Goal: Transaction & Acquisition: Purchase product/service

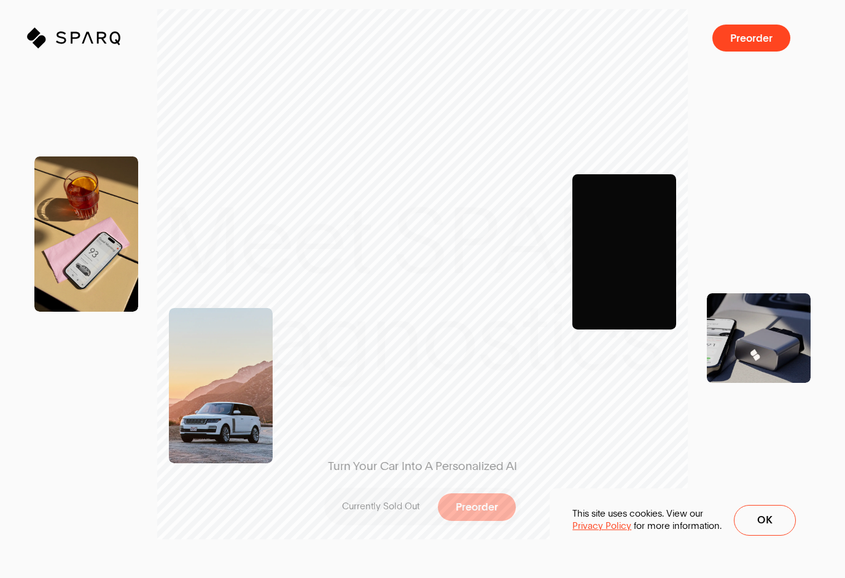
click at [475, 504] on span "Preorder" at bounding box center [476, 507] width 42 height 11
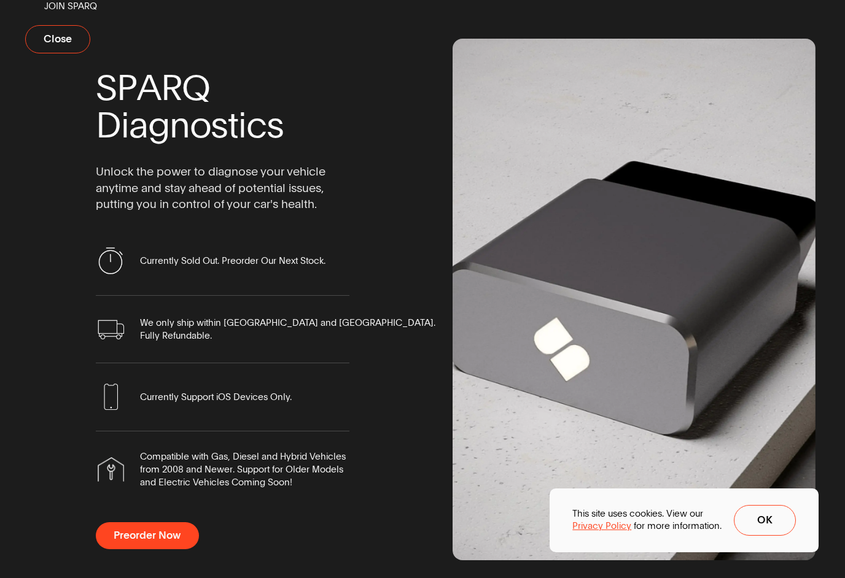
click at [786, 522] on button "Ok" at bounding box center [765, 520] width 62 height 31
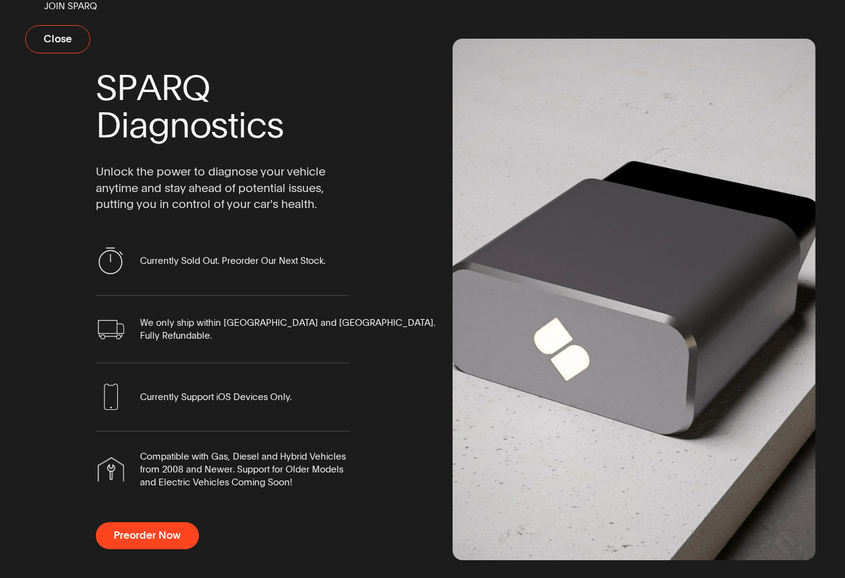
click at [162, 540] on span "Preorder Now" at bounding box center [147, 535] width 67 height 11
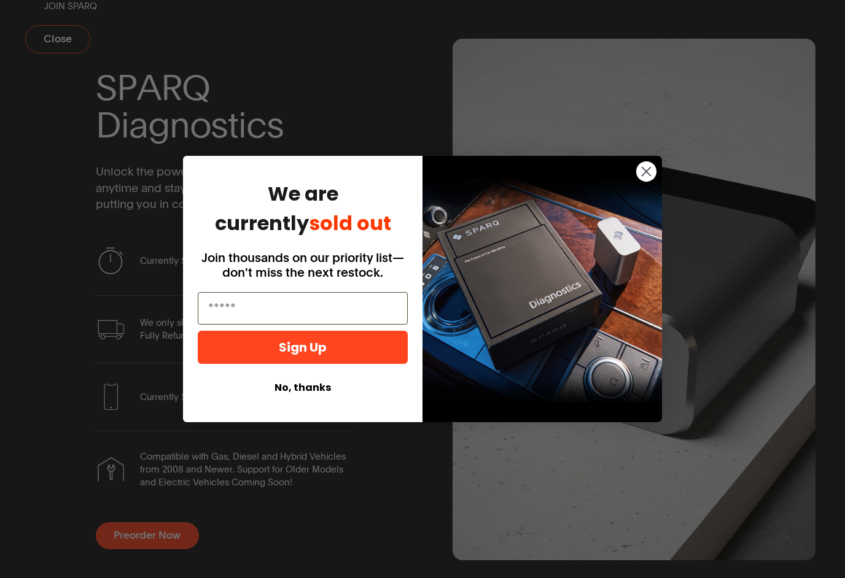
click at [273, 314] on input "Email" at bounding box center [303, 308] width 210 height 33
click at [289, 312] on input "Email" at bounding box center [303, 308] width 210 height 33
click at [249, 318] on input "Email" at bounding box center [303, 308] width 210 height 33
click at [328, 307] on input "Email" at bounding box center [303, 308] width 210 height 33
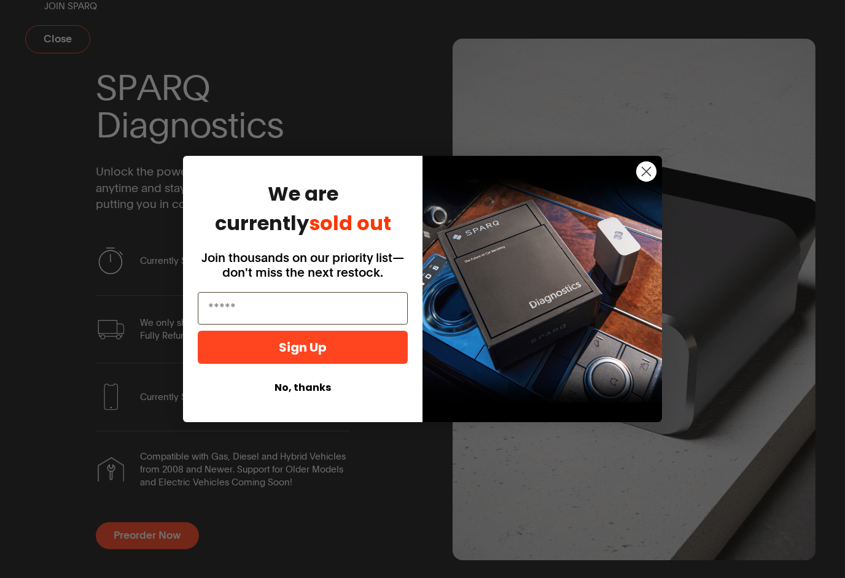
click at [308, 317] on input "Email" at bounding box center [303, 308] width 210 height 33
click at [309, 386] on button "No, thanks" at bounding box center [303, 387] width 210 height 23
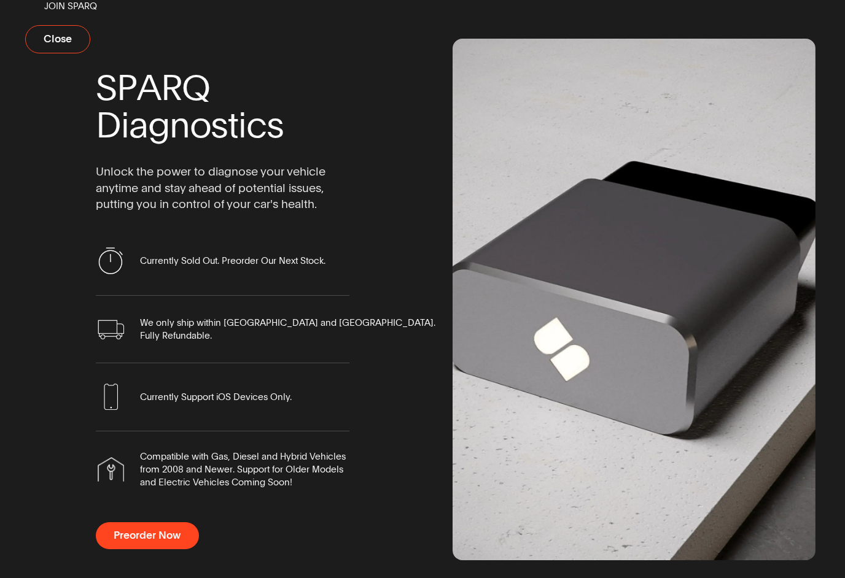
click at [151, 530] on span "Preorder Now" at bounding box center [147, 535] width 67 height 11
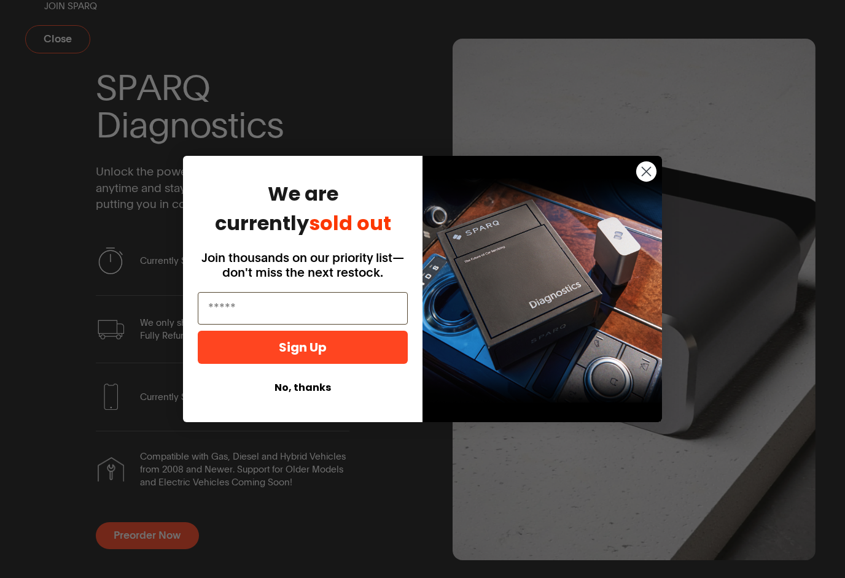
click at [278, 308] on input "Email" at bounding box center [303, 308] width 210 height 33
click at [310, 312] on input "Email" at bounding box center [303, 308] width 210 height 33
click at [302, 319] on input "Email" at bounding box center [303, 308] width 210 height 33
click at [294, 312] on input "Email" at bounding box center [303, 308] width 210 height 33
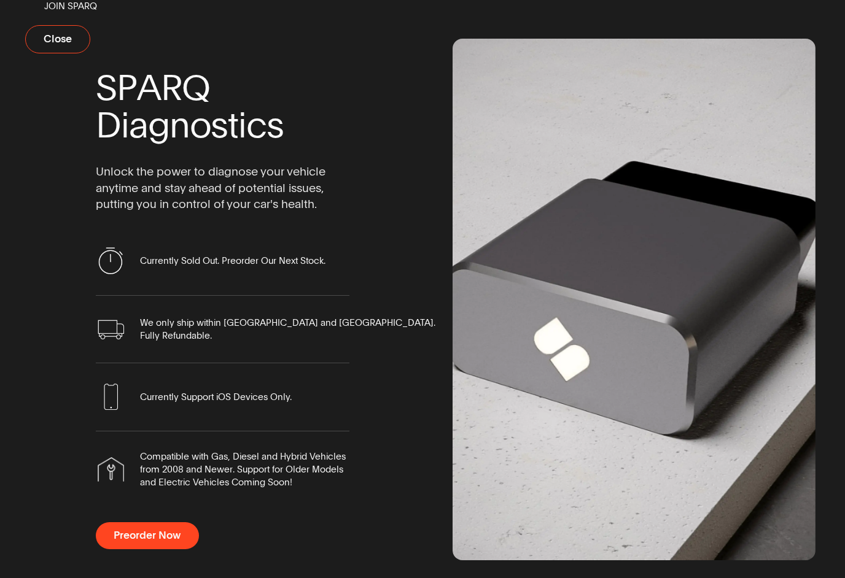
click at [346, 77] on div "Close dialog We are currently sold out Join thousands on our priority list—don'…" at bounding box center [422, 289] width 845 height 578
click at [64, 42] on span "Close" at bounding box center [58, 39] width 28 height 11
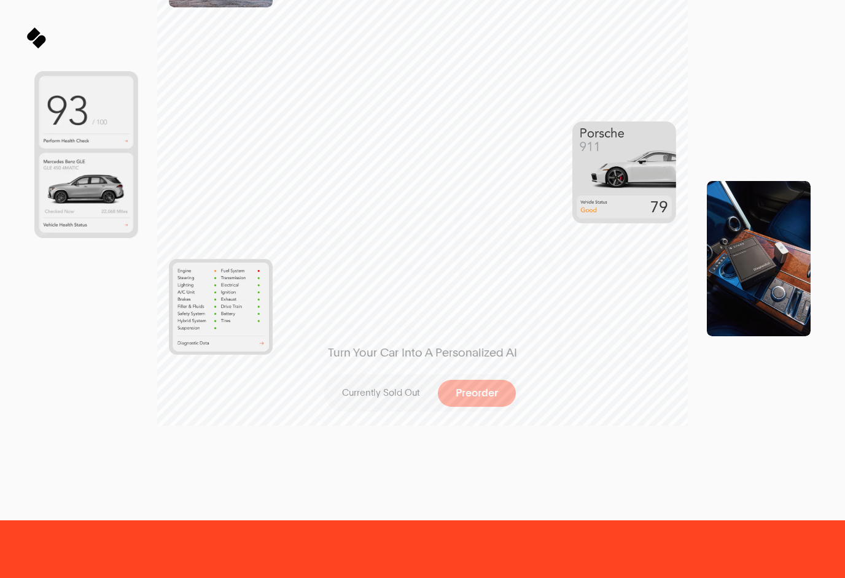
scroll to position [454, 0]
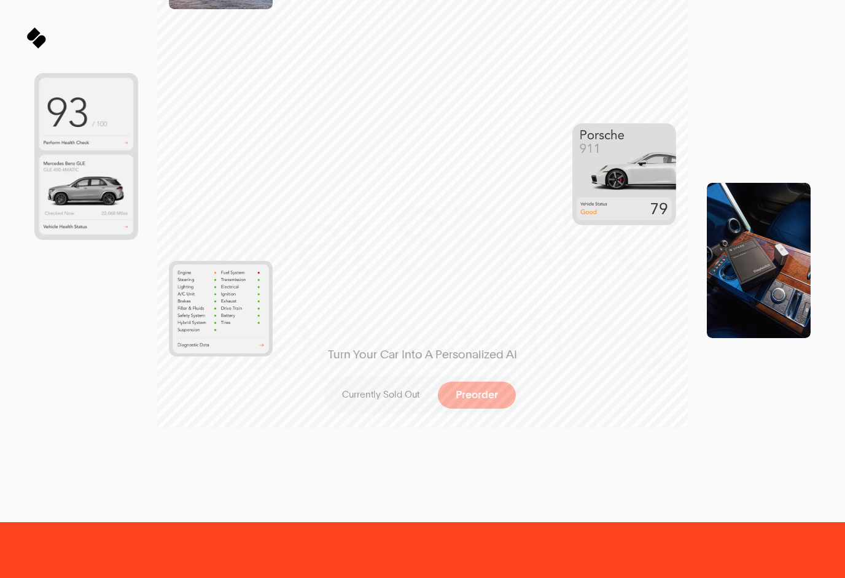
click at [485, 395] on span "Preorder" at bounding box center [476, 395] width 42 height 11
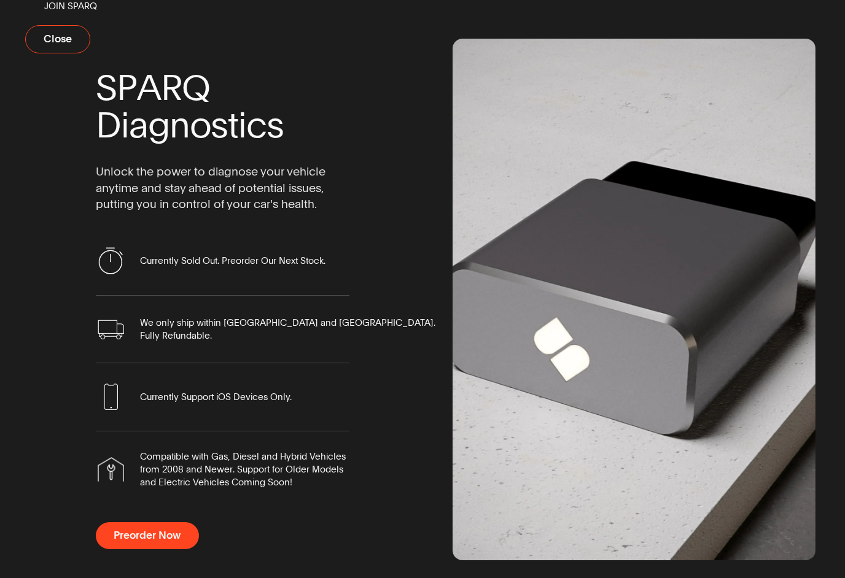
click at [141, 267] on span "Currently Sold Out. Preorder Our Next Stock." at bounding box center [232, 261] width 185 height 13
click at [135, 328] on span "We only ship within [GEOGRAPHIC_DATA] and [GEOGRAPHIC_DATA]. Fully Refundable." at bounding box center [223, 329] width 254 height 29
click at [134, 549] on button "Preorder Now" at bounding box center [147, 535] width 103 height 27
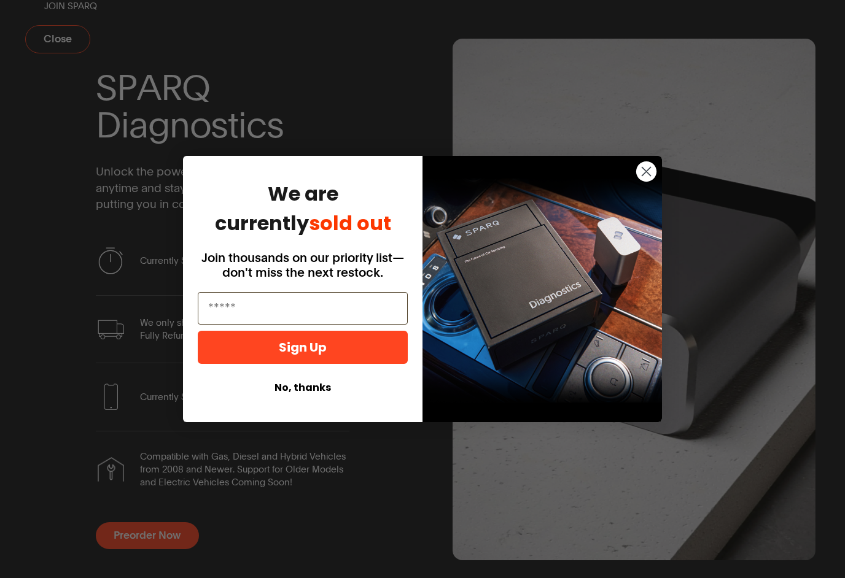
click at [247, 324] on input "Email" at bounding box center [303, 308] width 210 height 33
click at [236, 319] on input "Email" at bounding box center [303, 308] width 210 height 33
click at [227, 363] on button "Sign Up" at bounding box center [303, 347] width 210 height 33
click at [227, 321] on input "Email" at bounding box center [303, 308] width 210 height 33
click at [226, 320] on input "Email" at bounding box center [303, 308] width 210 height 33
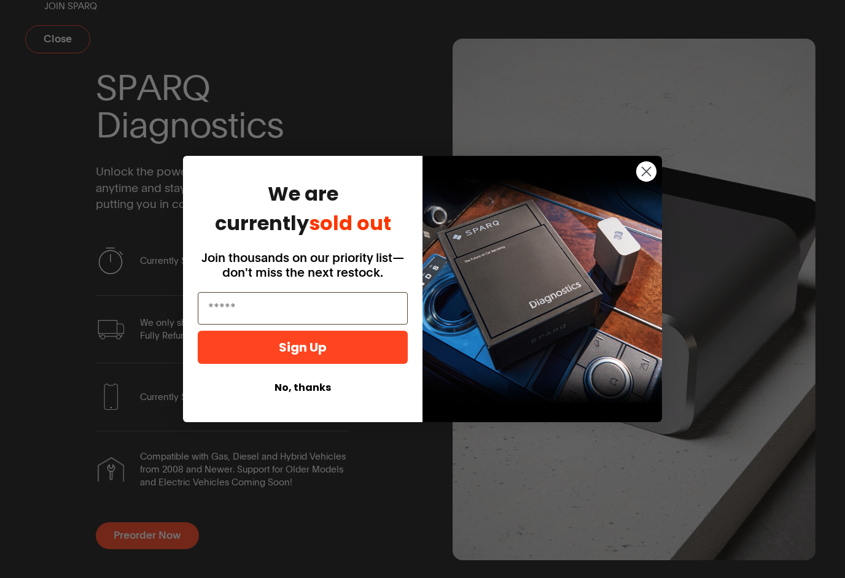
click at [227, 321] on input "Email" at bounding box center [303, 308] width 210 height 33
click at [229, 320] on input "Email" at bounding box center [303, 308] width 210 height 33
click at [236, 320] on input "Email" at bounding box center [303, 308] width 210 height 33
click at [238, 319] on input "Email" at bounding box center [303, 308] width 210 height 33
click at [241, 321] on input "Email" at bounding box center [303, 308] width 210 height 33
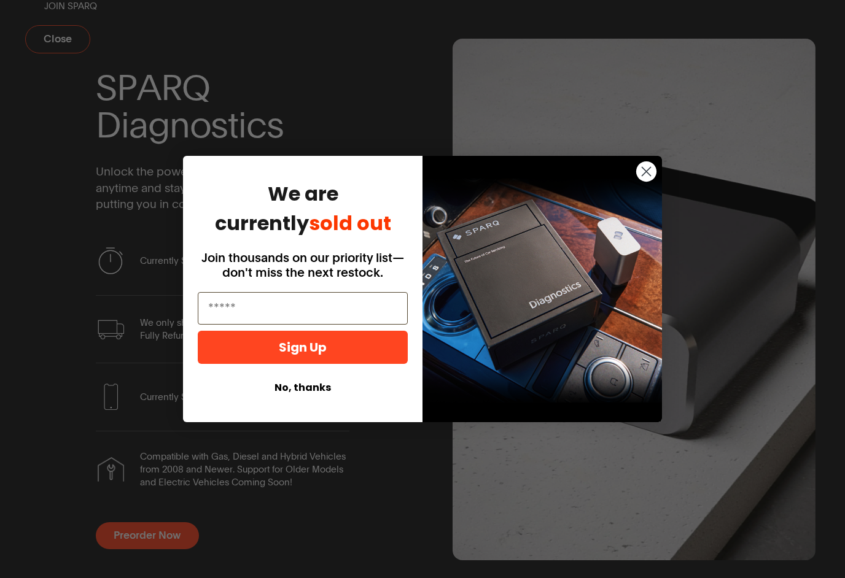
click at [237, 319] on input "Email" at bounding box center [303, 308] width 210 height 33
click at [236, 318] on input "Email" at bounding box center [303, 308] width 210 height 33
click at [293, 398] on button "No, thanks" at bounding box center [303, 387] width 210 height 23
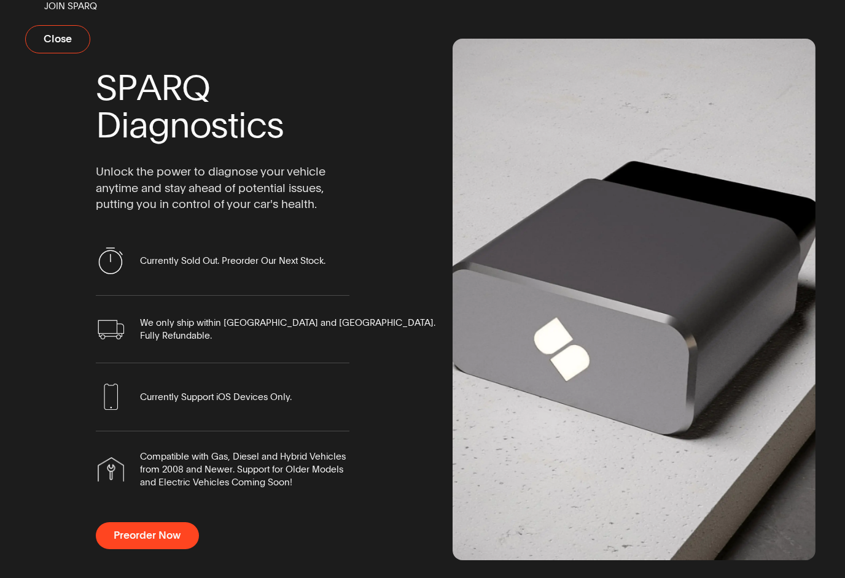
click at [56, 42] on span "Close" at bounding box center [58, 39] width 28 height 11
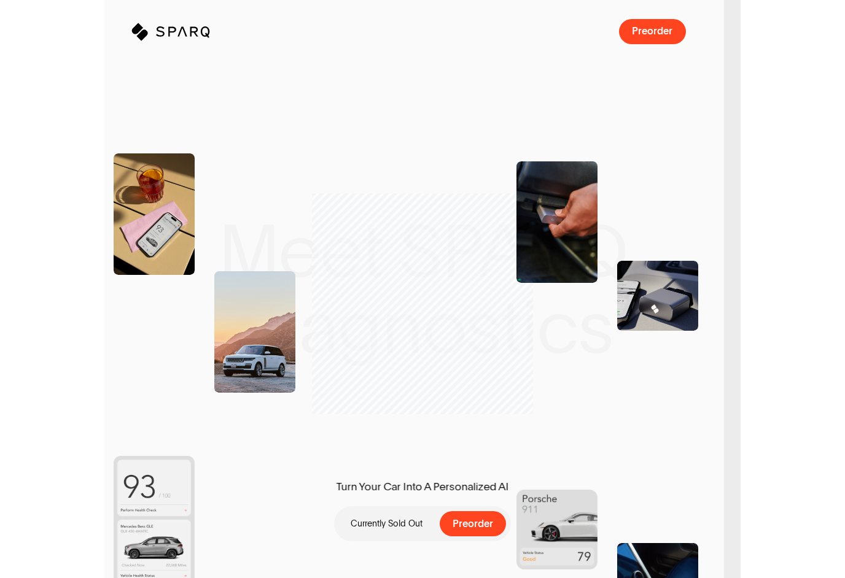
scroll to position [0, 0]
